Goal: Task Accomplishment & Management: Use online tool/utility

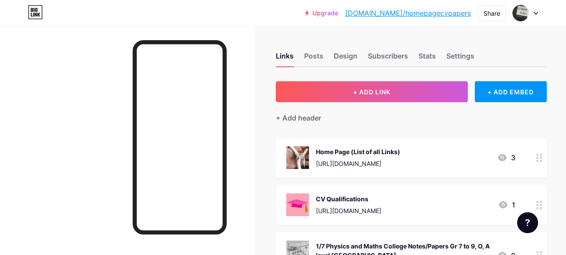
scroll to position [635, 0]
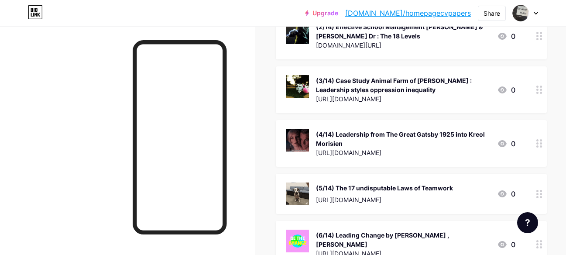
drag, startPoint x: 566, startPoint y: 91, endPoint x: 566, endPoint y: 181, distance: 89.8
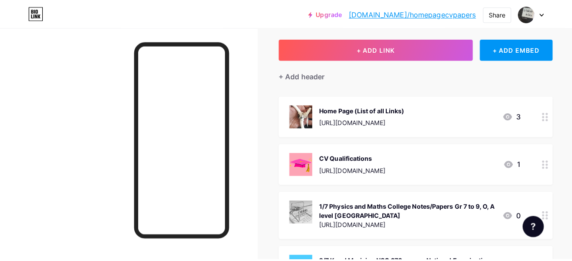
scroll to position [0, 0]
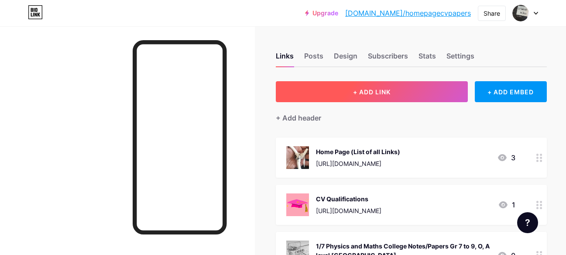
click at [386, 91] on button "+ ADD LINK" at bounding box center [372, 91] width 192 height 21
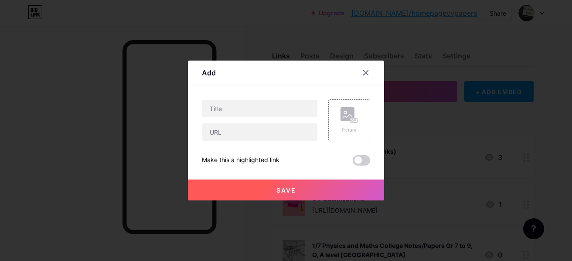
click at [250, 75] on div "Add" at bounding box center [286, 75] width 196 height 20
paste input "The Case of Nepal Leadership (C.U.N.T 2025) Oli Pushed OUT"
type input "The Case of Nepal Leadership (C.U.N.T 2025) Oli Pushed OUT"
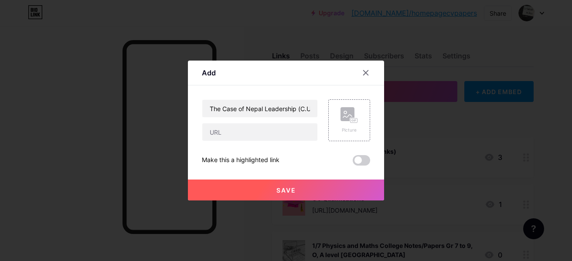
click at [240, 73] on div "Add" at bounding box center [286, 75] width 196 height 20
paste input "https://oli-out-nepal-leadership.blogspot.com"
type input "https://oli-out-nepal-leadership.blogspot.com"
click at [338, 110] on div "Picture" at bounding box center [349, 120] width 42 height 42
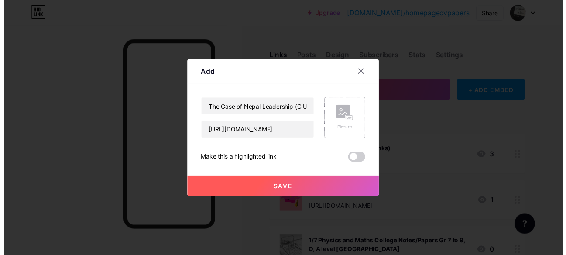
scroll to position [0, 0]
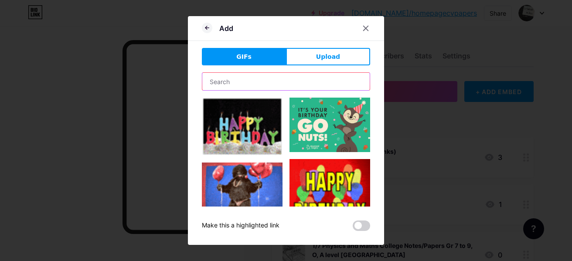
click at [260, 77] on input "text" at bounding box center [285, 81] width 167 height 17
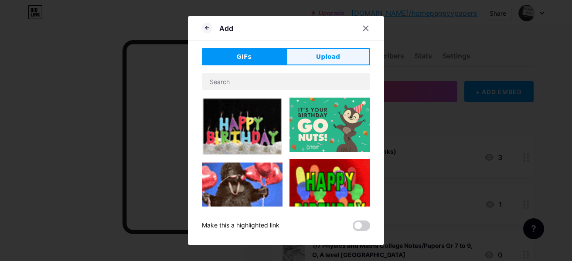
click at [326, 60] on span "Upload" at bounding box center [328, 56] width 24 height 9
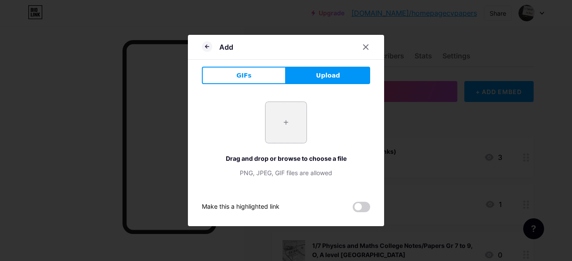
click at [289, 130] on input "file" at bounding box center [286, 122] width 41 height 41
type input "C:\fakepath\nepal.png"
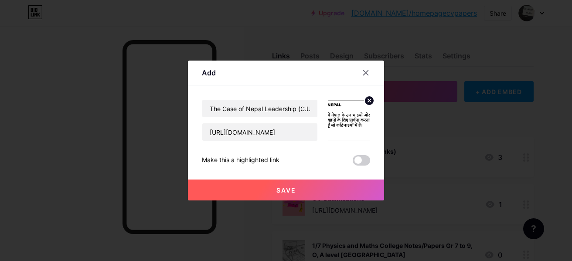
click at [289, 185] on button "Save" at bounding box center [286, 190] width 196 height 21
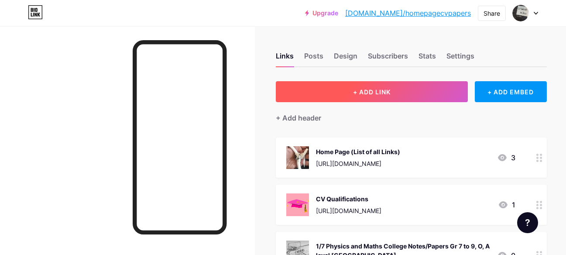
click at [379, 101] on button "+ ADD LINK" at bounding box center [372, 91] width 192 height 21
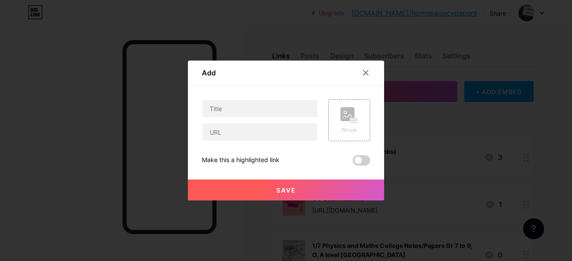
click at [65, 154] on div at bounding box center [286, 130] width 572 height 261
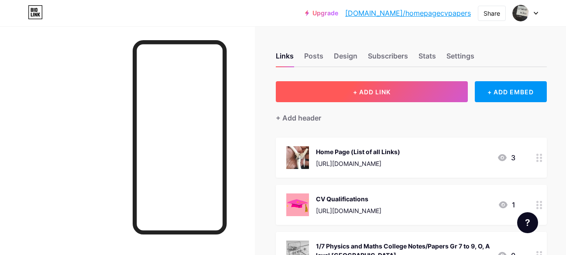
click at [348, 85] on button "+ ADD LINK" at bounding box center [372, 91] width 192 height 21
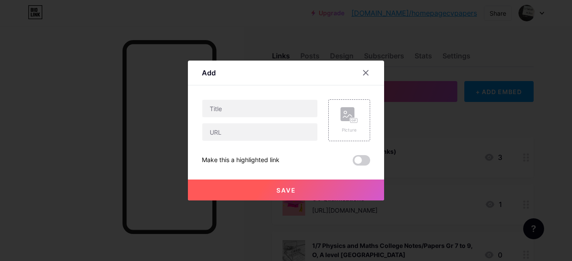
click at [247, 72] on div "Add" at bounding box center [286, 75] width 196 height 20
paste input "Muslim Leadership Qur'an 33:58. TARIQ and the Algerian Annoying me since 2011"
type input "Muslim Leadership Qur'an 33:58. TARIQ and the Algerian Annoying me since 2011"
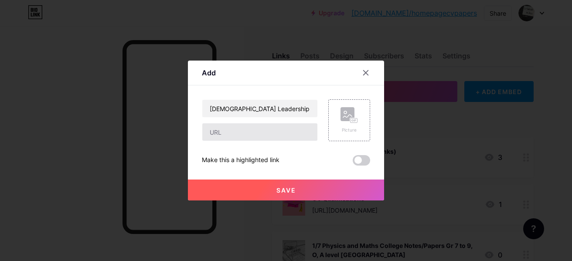
drag, startPoint x: 228, startPoint y: 78, endPoint x: 232, endPoint y: 128, distance: 49.8
click at [228, 78] on div "Add" at bounding box center [286, 75] width 196 height 20
paste input "https://notinterestedwithmuslim.blogspot.com"
type input "https://notinterestedwithmuslim.blogspot.com"
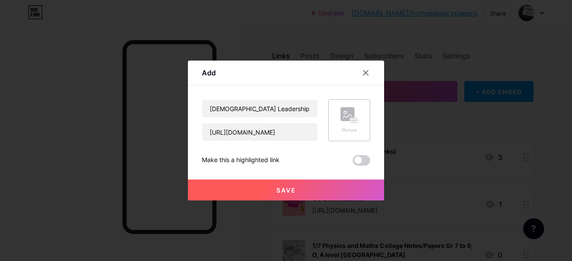
scroll to position [0, 0]
click at [344, 114] on rect at bounding box center [348, 114] width 14 height 14
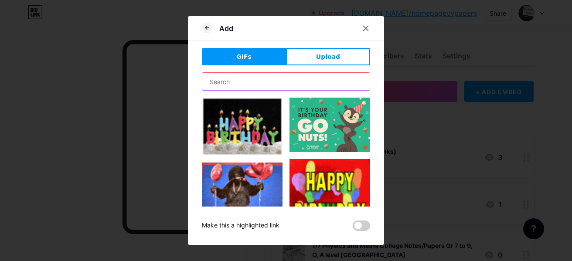
click at [265, 85] on input "text" at bounding box center [285, 81] width 167 height 17
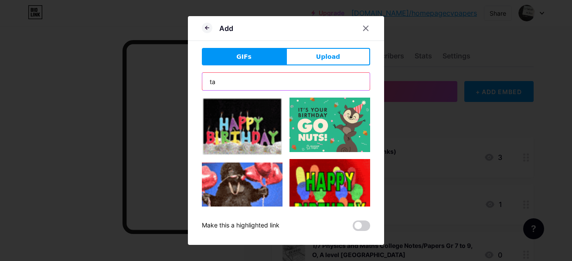
type input "t"
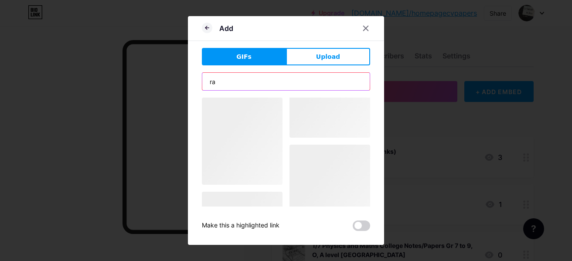
type input "r"
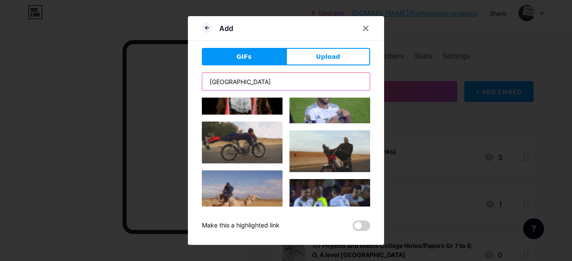
scroll to position [360, 0]
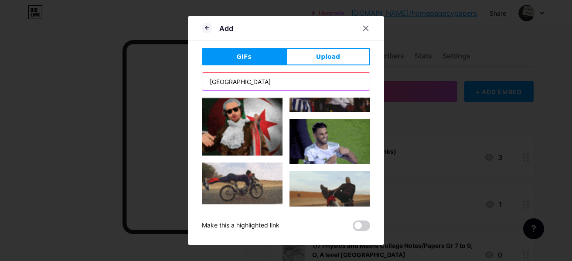
type input "algeria"
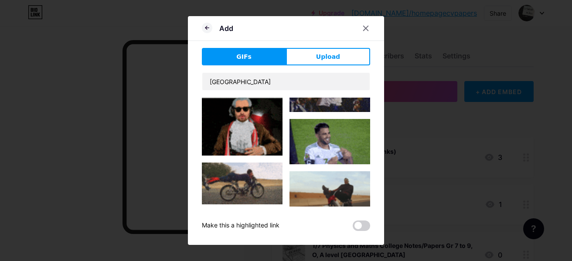
click at [239, 168] on img at bounding box center [242, 184] width 81 height 42
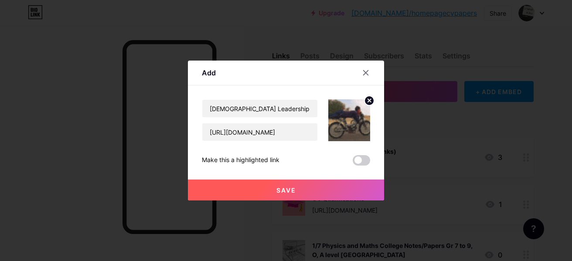
click at [368, 101] on icon at bounding box center [369, 100] width 3 height 3
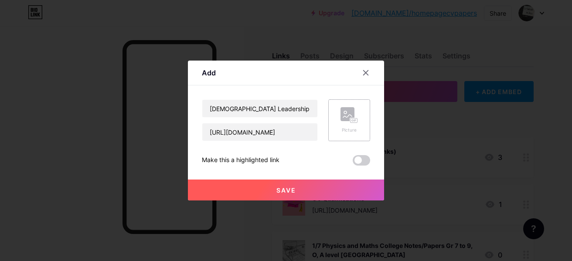
click at [355, 116] on rect at bounding box center [348, 114] width 14 height 14
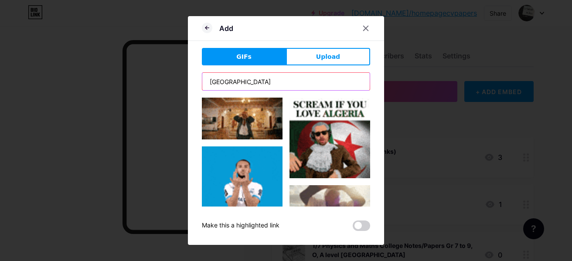
click at [283, 77] on input "algeria" at bounding box center [285, 81] width 167 height 17
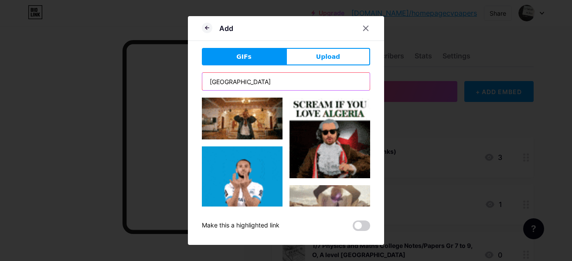
drag, startPoint x: 283, startPoint y: 77, endPoint x: 189, endPoint y: 87, distance: 94.7
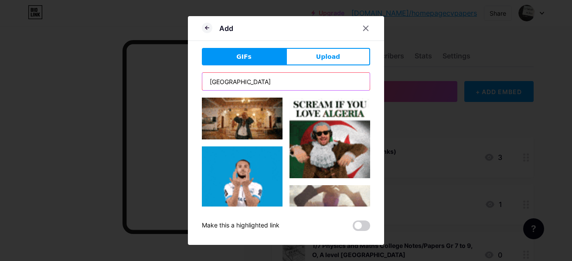
click at [189, 87] on div "Add GIFs Upload Content YouTube Play YouTube video without leaving your page. A…" at bounding box center [286, 130] width 196 height 229
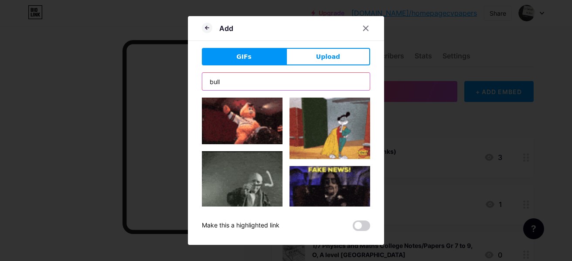
scroll to position [9, 0]
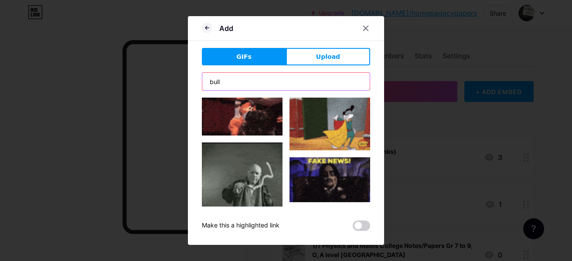
type input "bull"
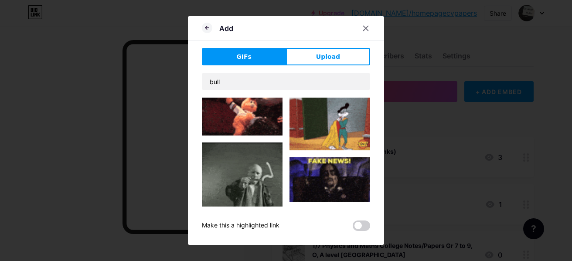
click at [237, 112] on img at bounding box center [242, 112] width 81 height 47
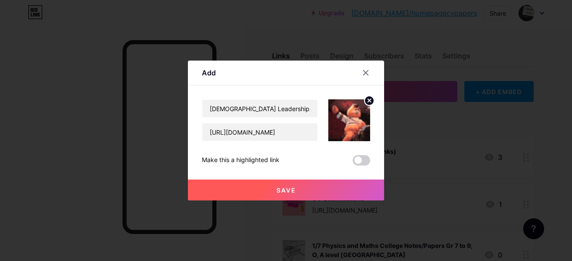
click at [368, 101] on icon at bounding box center [369, 100] width 3 height 3
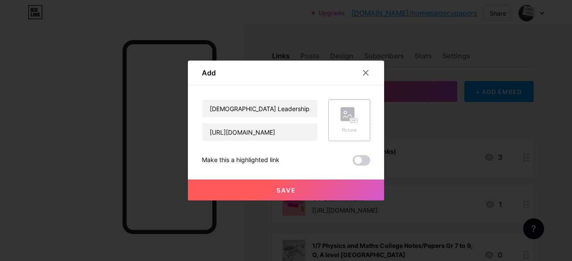
click at [357, 112] on icon at bounding box center [349, 115] width 17 height 16
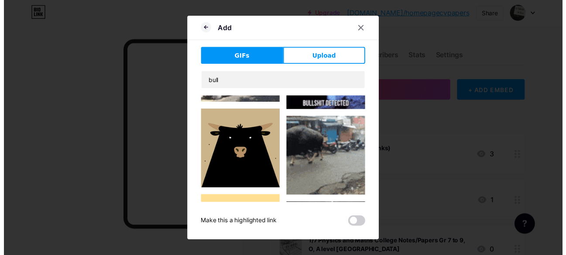
scroll to position [233, 0]
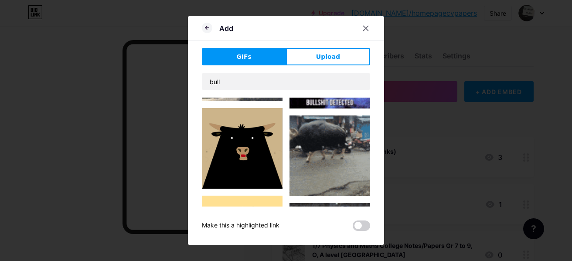
click at [358, 149] on img at bounding box center [330, 156] width 81 height 81
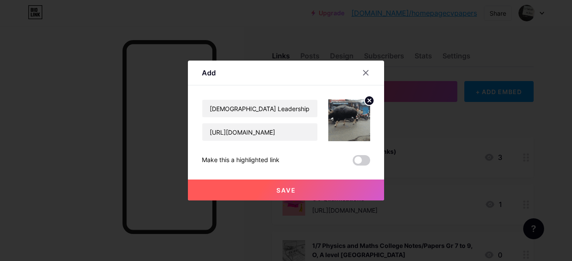
click at [319, 187] on button "Save" at bounding box center [286, 190] width 196 height 21
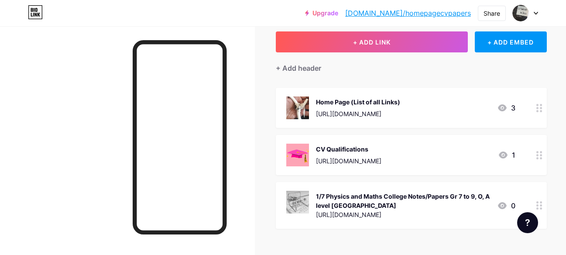
scroll to position [68, 0]
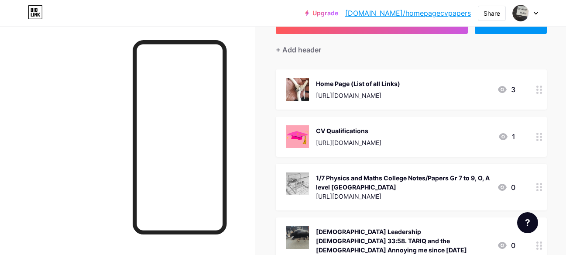
click at [507, 243] on div "Muslim Leadership Qur'an 33:58. TARIQ and the Algerian Annoying me since 2011 h…" at bounding box center [411, 245] width 271 height 56
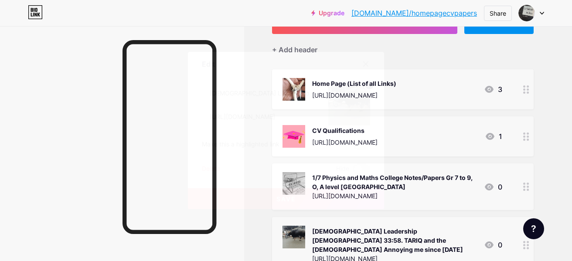
click at [368, 64] on icon at bounding box center [365, 64] width 7 height 7
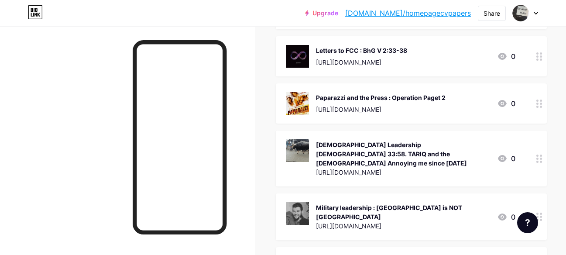
scroll to position [1940, 0]
